Goal: Information Seeking & Learning: Learn about a topic

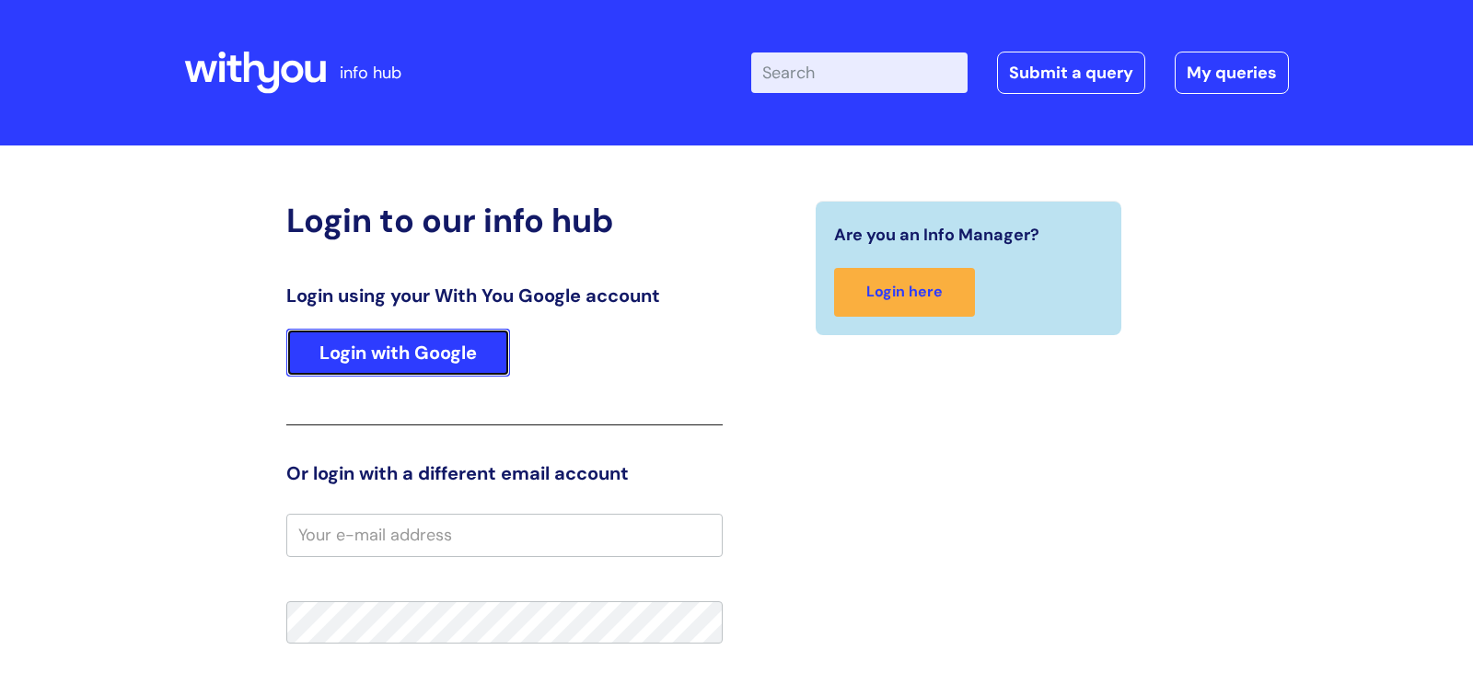
click at [397, 353] on link "Login with Google" at bounding box center [398, 353] width 224 height 48
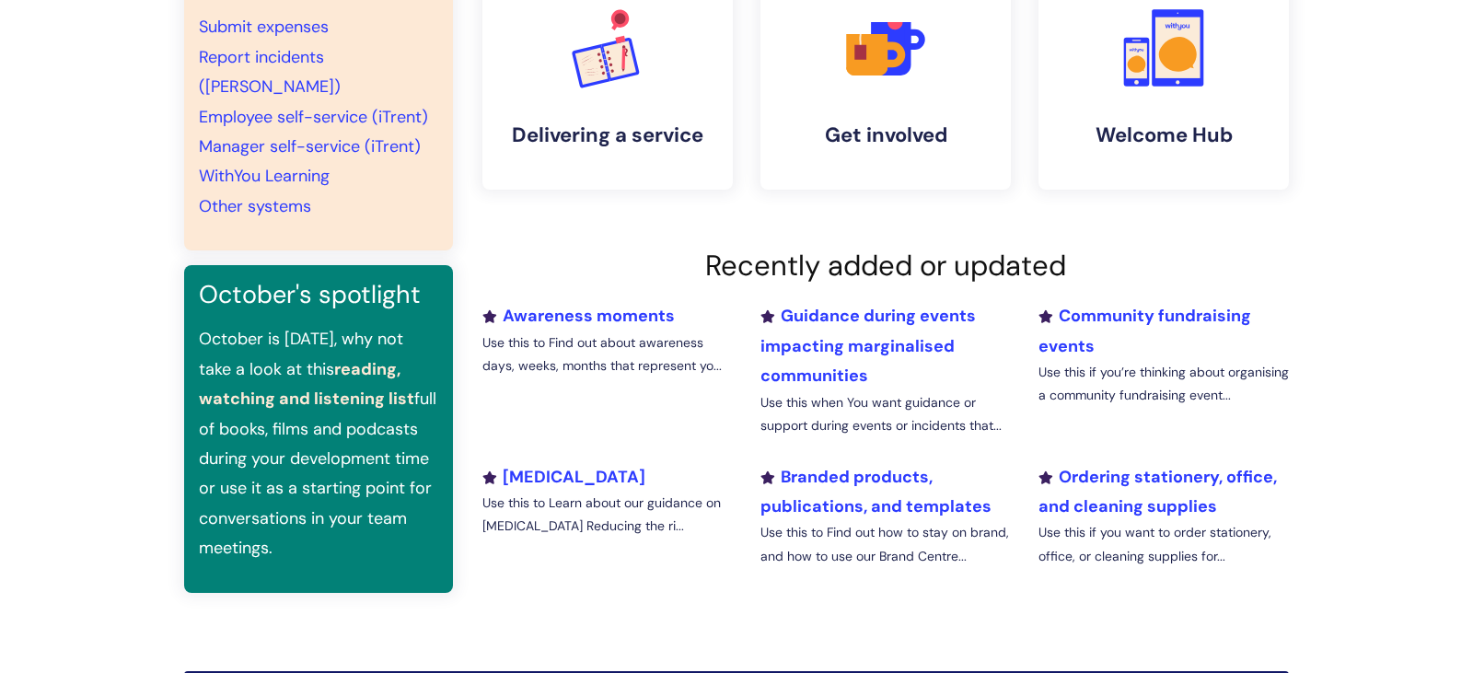
scroll to position [450, 0]
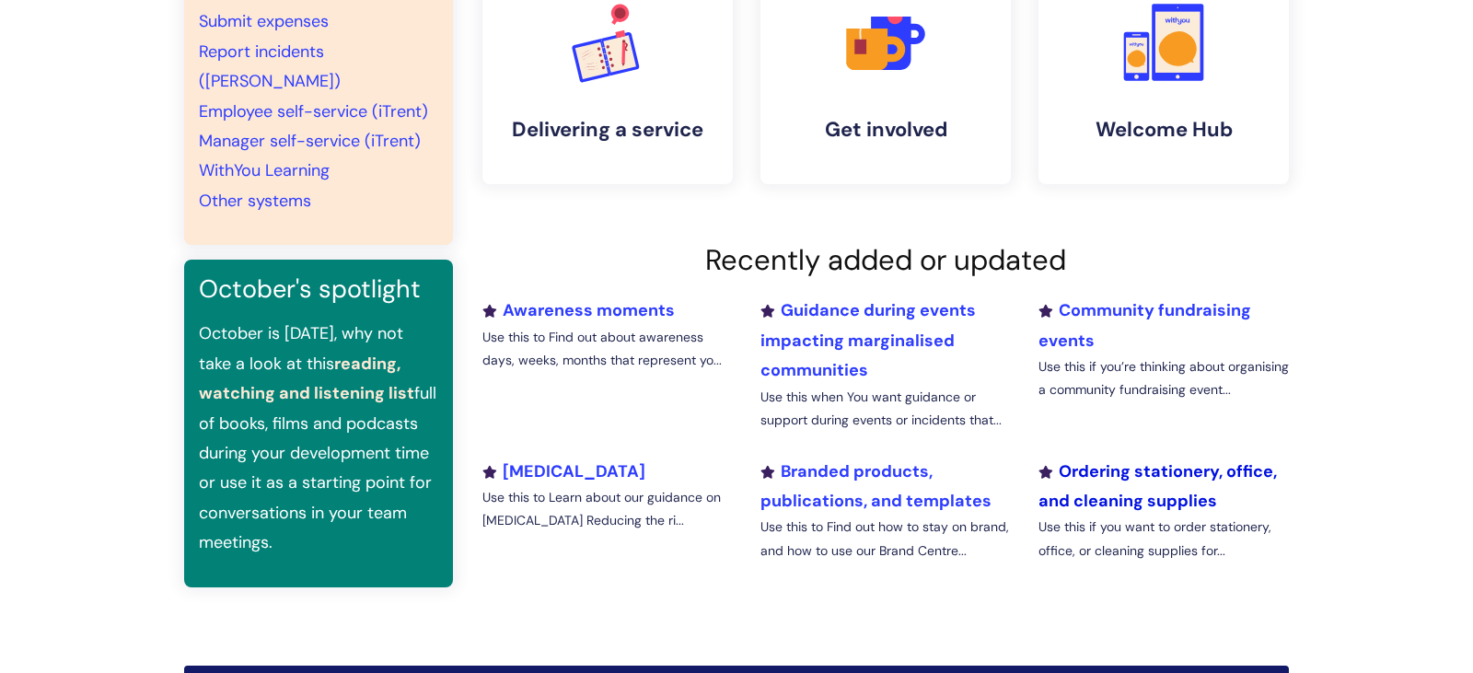
click at [1157, 469] on link "Ordering stationery, office, and cleaning supplies" at bounding box center [1158, 486] width 238 height 52
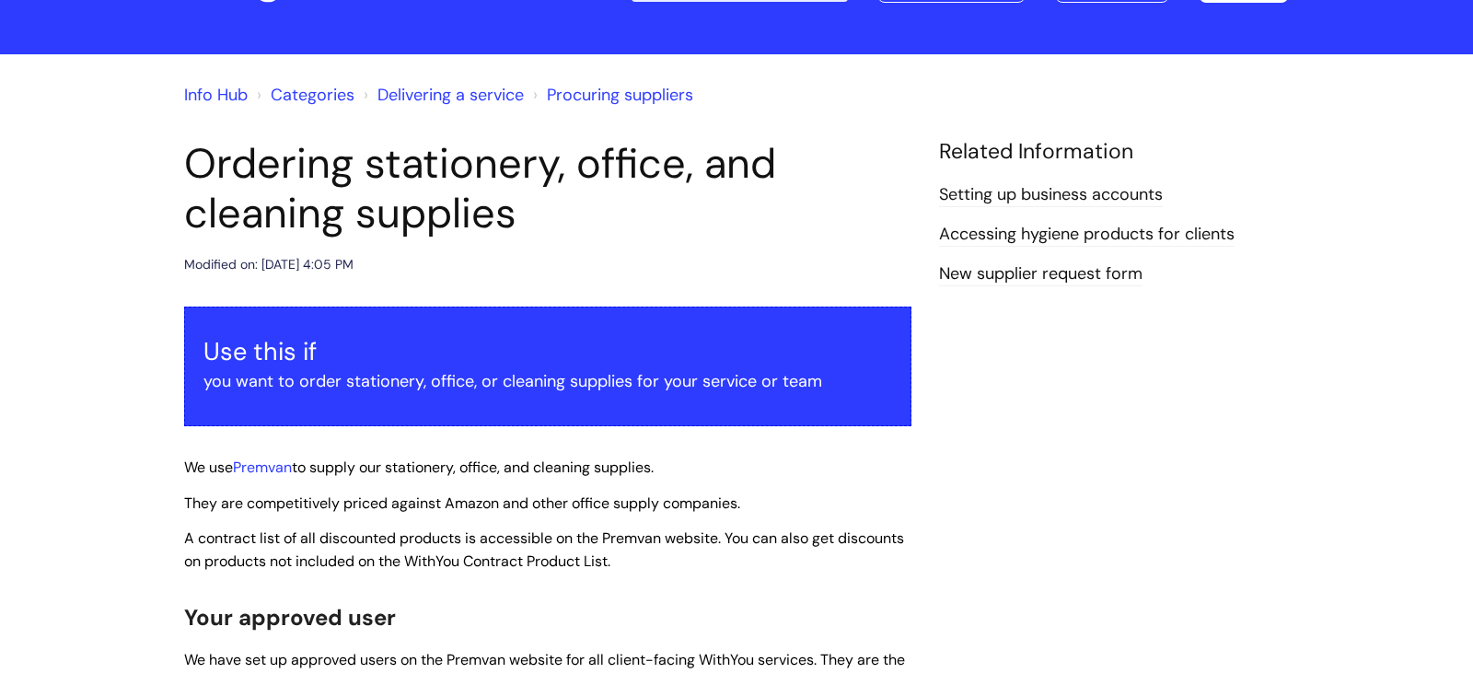
scroll to position [98, 0]
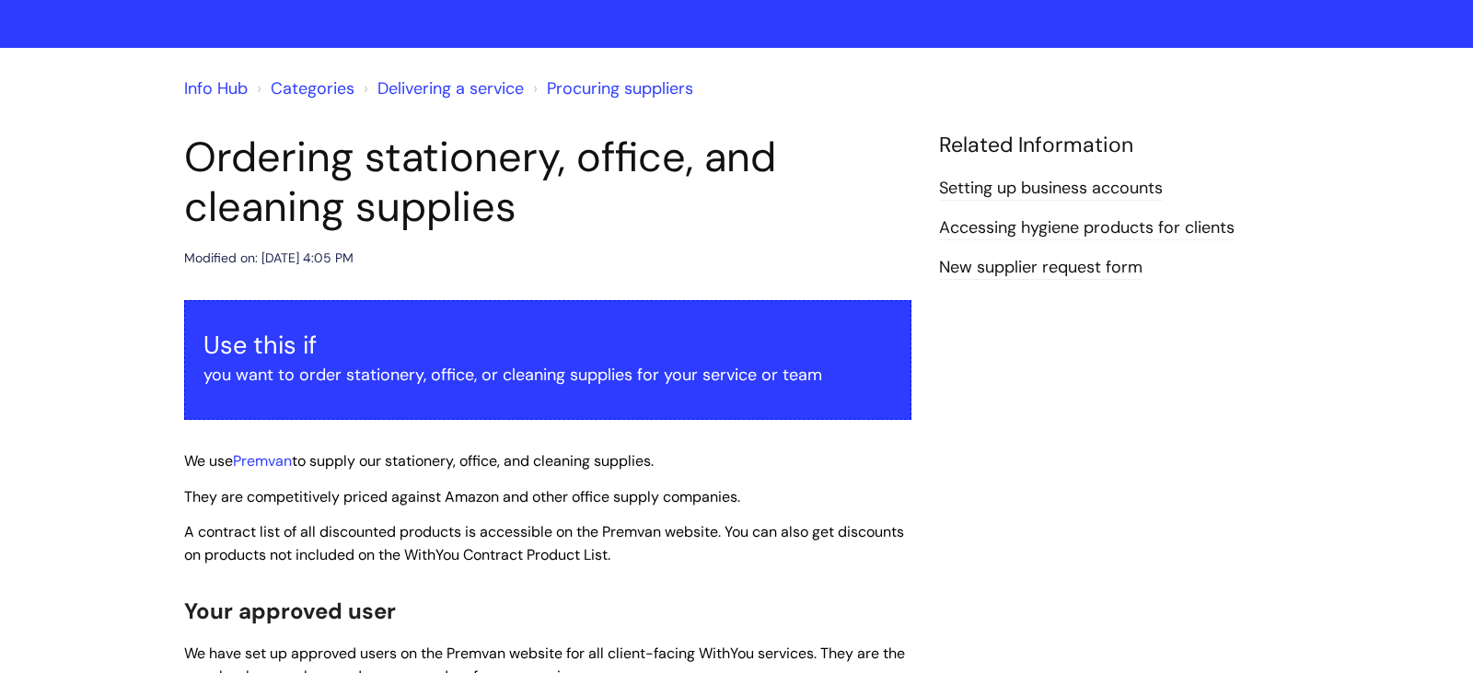
click at [1163, 236] on link "Accessing hygiene products for clients" at bounding box center [1087, 228] width 296 height 24
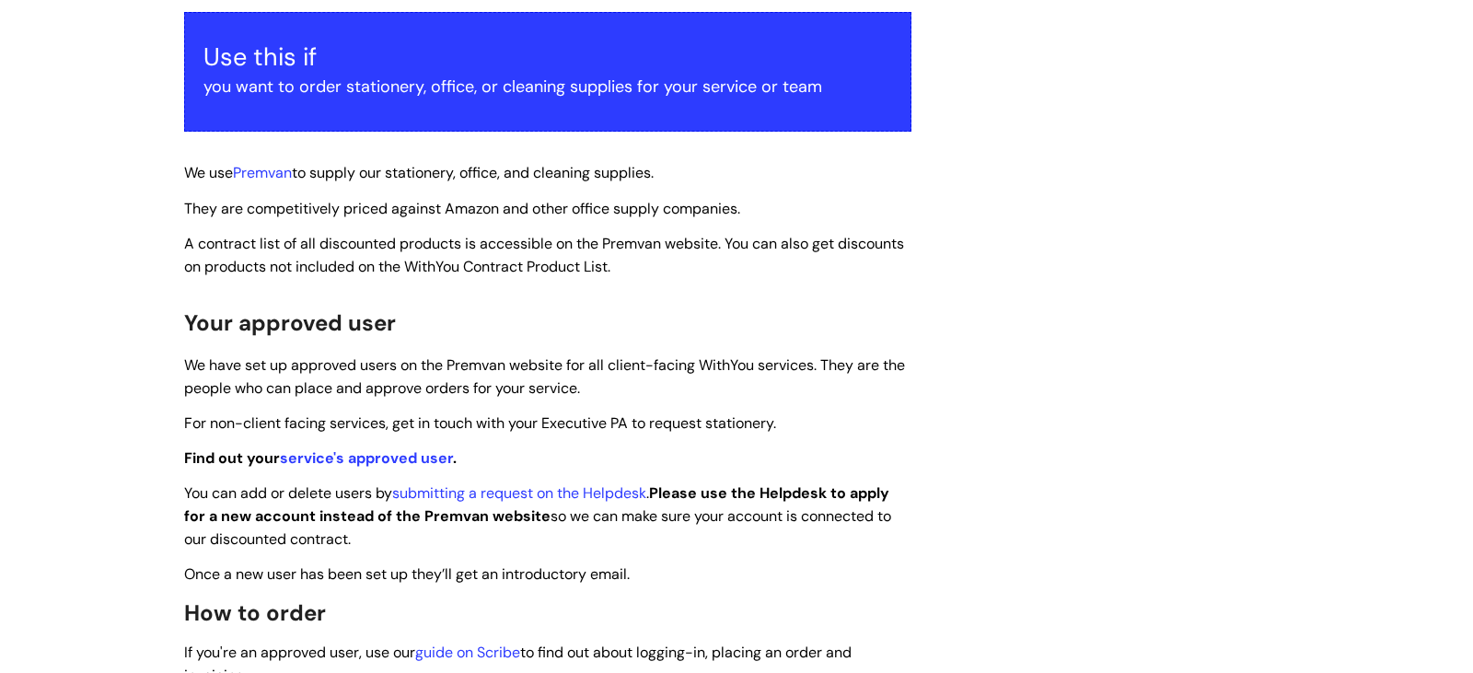
scroll to position [227, 0]
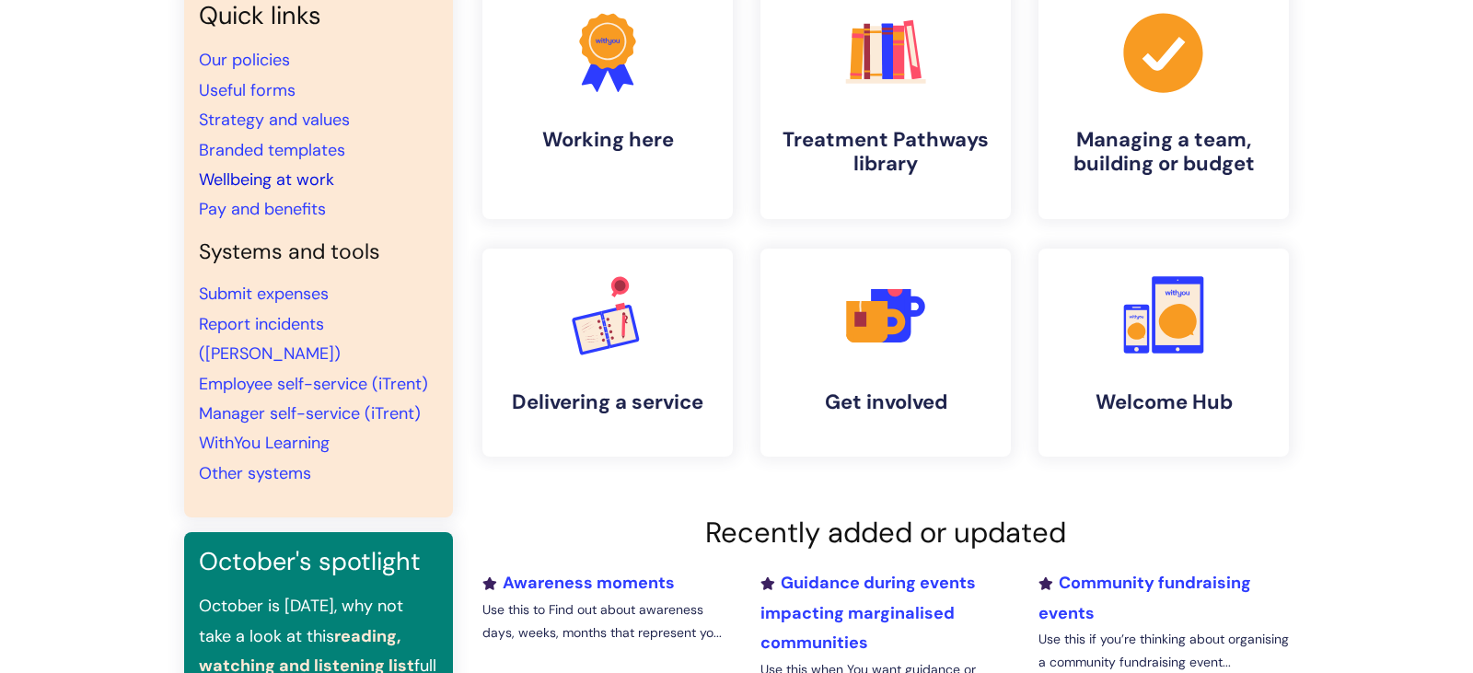
scroll to position [177, 0]
click at [261, 65] on link "Our policies" at bounding box center [244, 61] width 91 height 22
